Goal: Task Accomplishment & Management: Complete application form

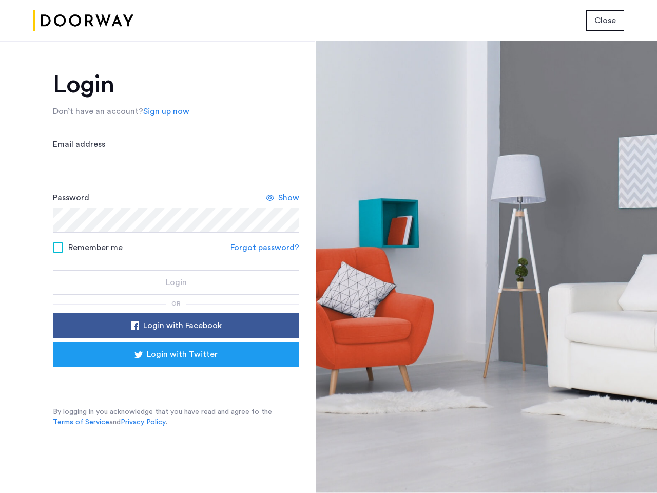
click at [606, 21] on span "Close" at bounding box center [606, 20] width 22 height 12
click at [164, 111] on link "Sign up now" at bounding box center [166, 111] width 46 height 12
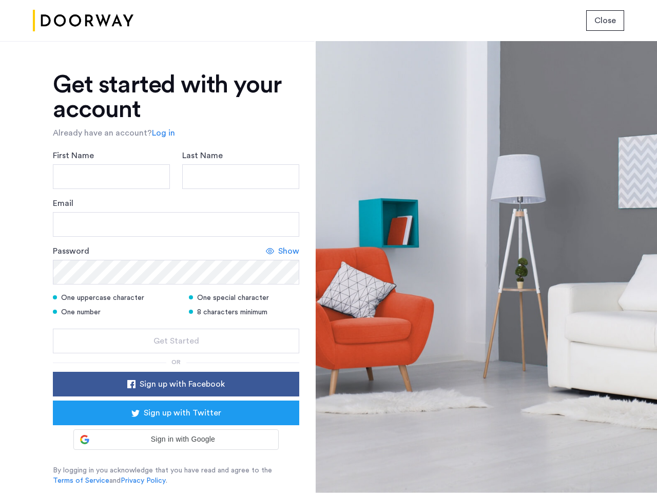
click at [283, 198] on div "Email" at bounding box center [176, 217] width 247 height 40
click at [267, 248] on icon at bounding box center [270, 251] width 8 height 8
click at [176, 326] on form "First Name Last Name Email Password Show One uppercase character One special ch…" at bounding box center [176, 251] width 247 height 204
click at [176, 354] on div "Get started with your account Already have an account? Log in First Name Last N…" at bounding box center [176, 278] width 247 height 413
